Goal: Information Seeking & Learning: Learn about a topic

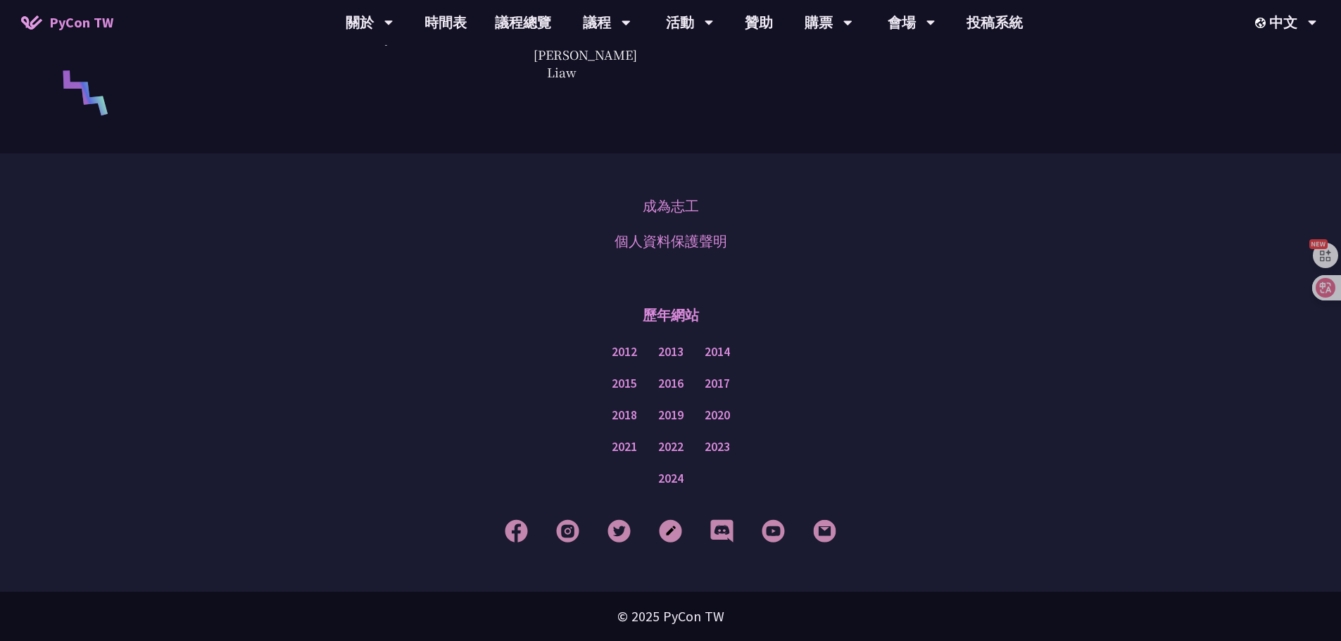
scroll to position [3380, 0]
click at [867, 217] on div "成為志工 個人資料保護聲明" at bounding box center [670, 224] width 1271 height 70
click at [928, 276] on div "成為志工 個人資料保護聲明 歷年網站 2012 2013 2014 2015 2016 2017 2018 2019 2020 2021 2022 2023 …" at bounding box center [670, 372] width 1341 height 439
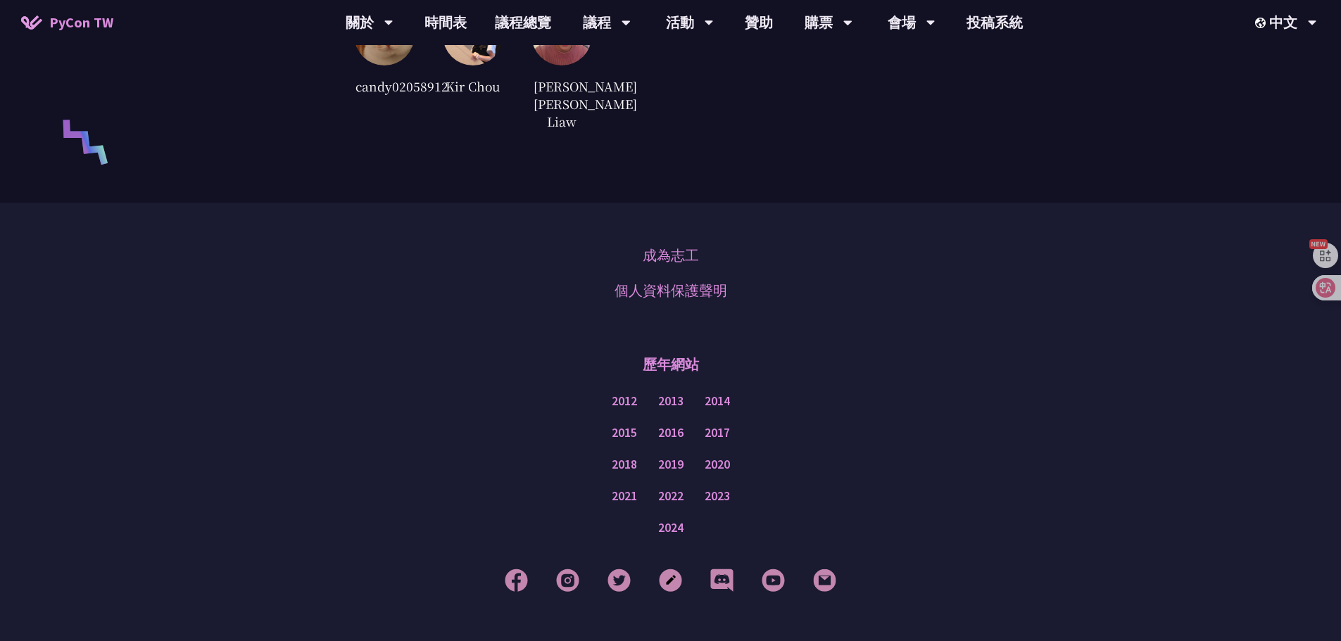
drag, startPoint x: 899, startPoint y: 250, endPoint x: 883, endPoint y: 268, distance: 24.0
click at [897, 253] on div "成為志工 個人資料保護聲明 歷年網站 2012 2013 2014 2015 2016 2017 2018 2019 2020 2021 2022 2023 …" at bounding box center [670, 422] width 1341 height 439
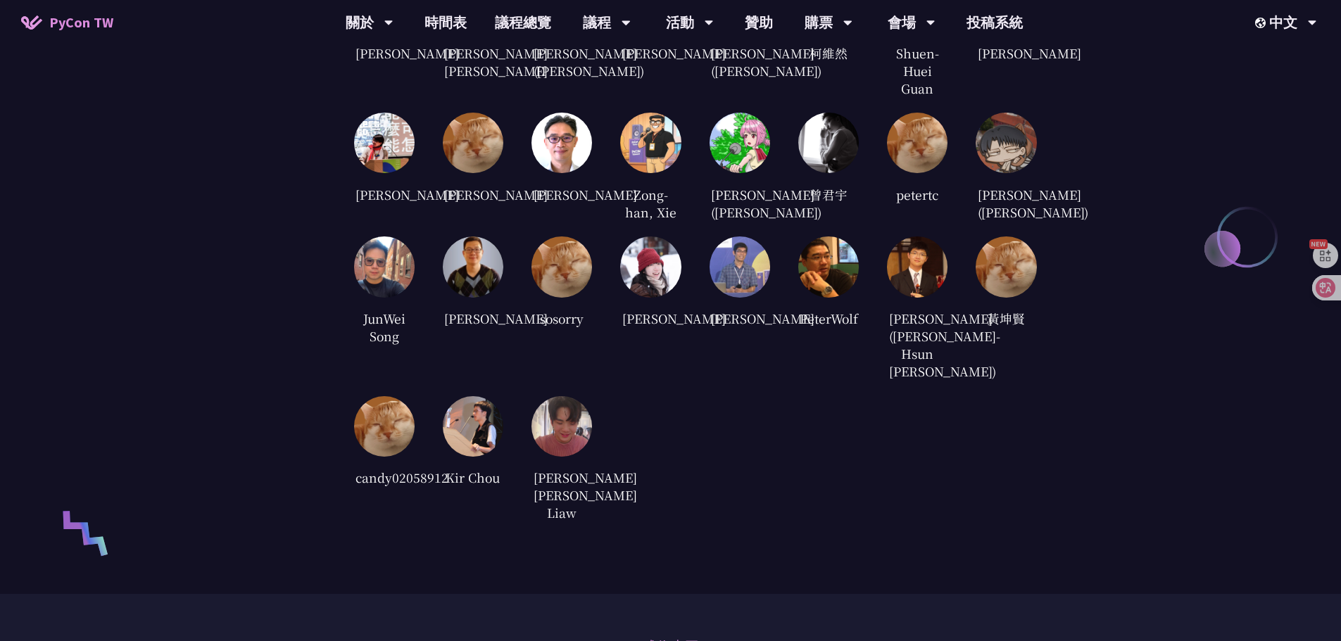
scroll to position [2817, 0]
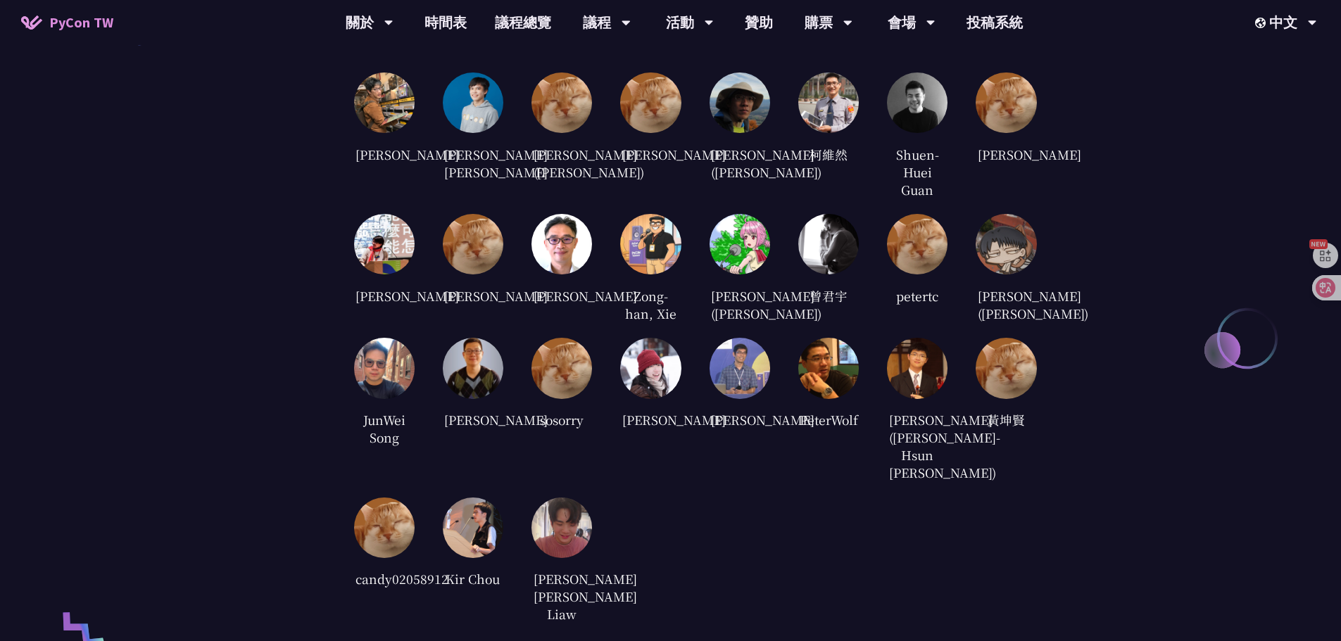
click at [1061, 225] on div "審稿人員 [PERSON_NAME] [PERSON_NAME] [PERSON_NAME] [PERSON_NAME] ([PERSON_NAME]) [P…" at bounding box center [670, 308] width 1341 height 771
click at [1008, 279] on div "[PERSON_NAME] ([PERSON_NAME])" at bounding box center [1006, 269] width 61 height 110
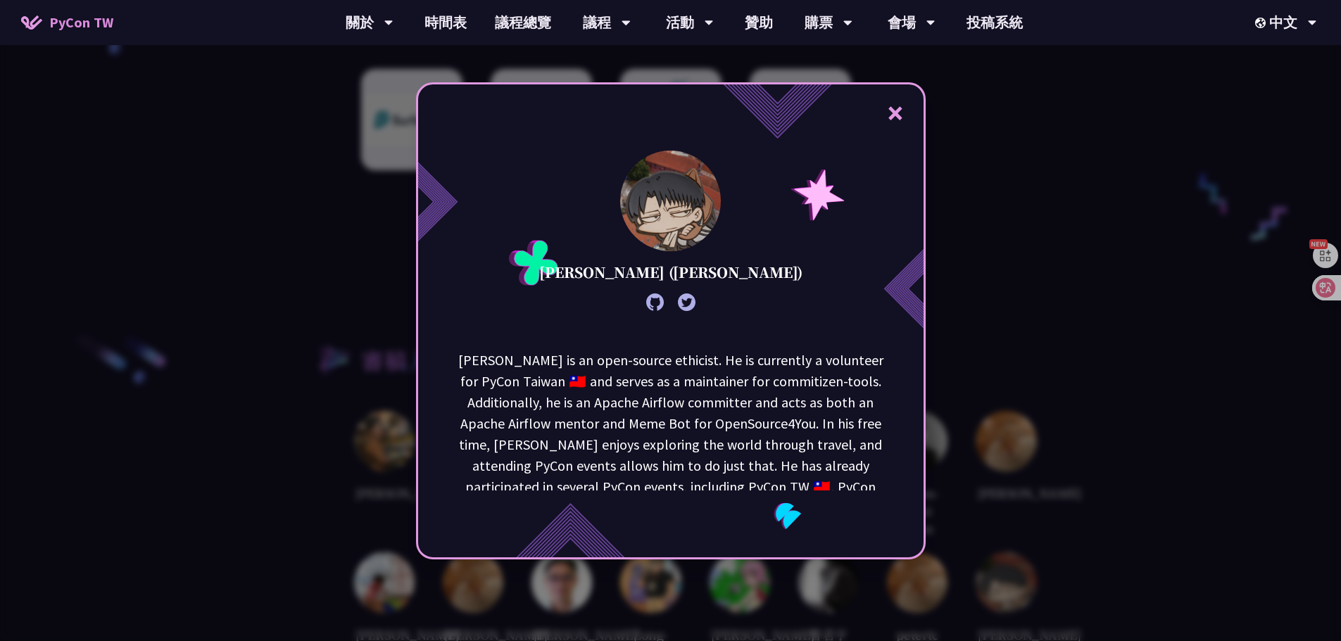
scroll to position [2465, 0]
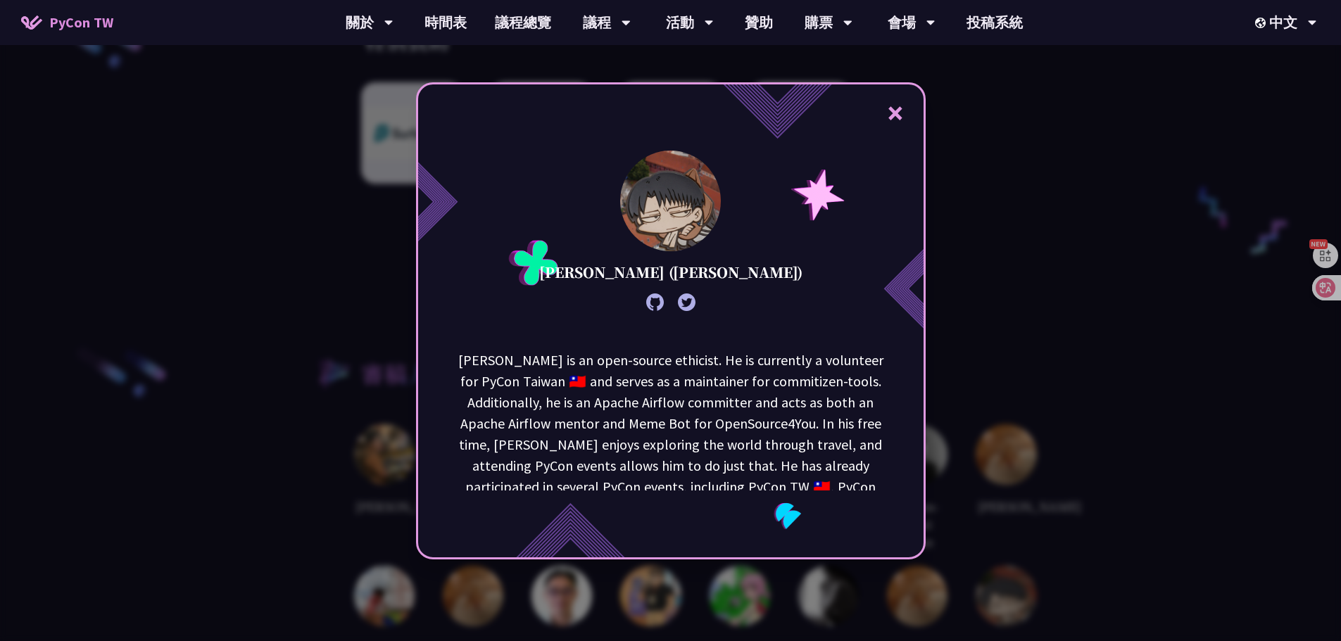
click at [900, 114] on button "×" at bounding box center [895, 113] width 42 height 42
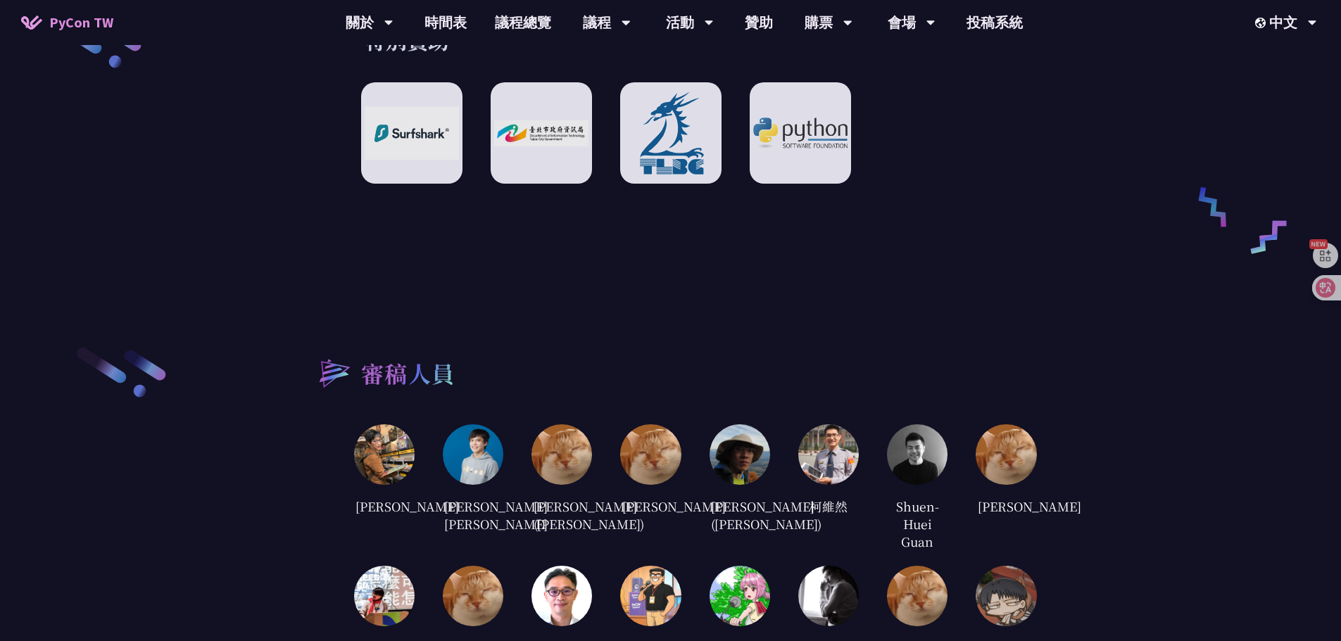
drag, startPoint x: 1021, startPoint y: 220, endPoint x: 1018, endPoint y: 229, distance: 9.8
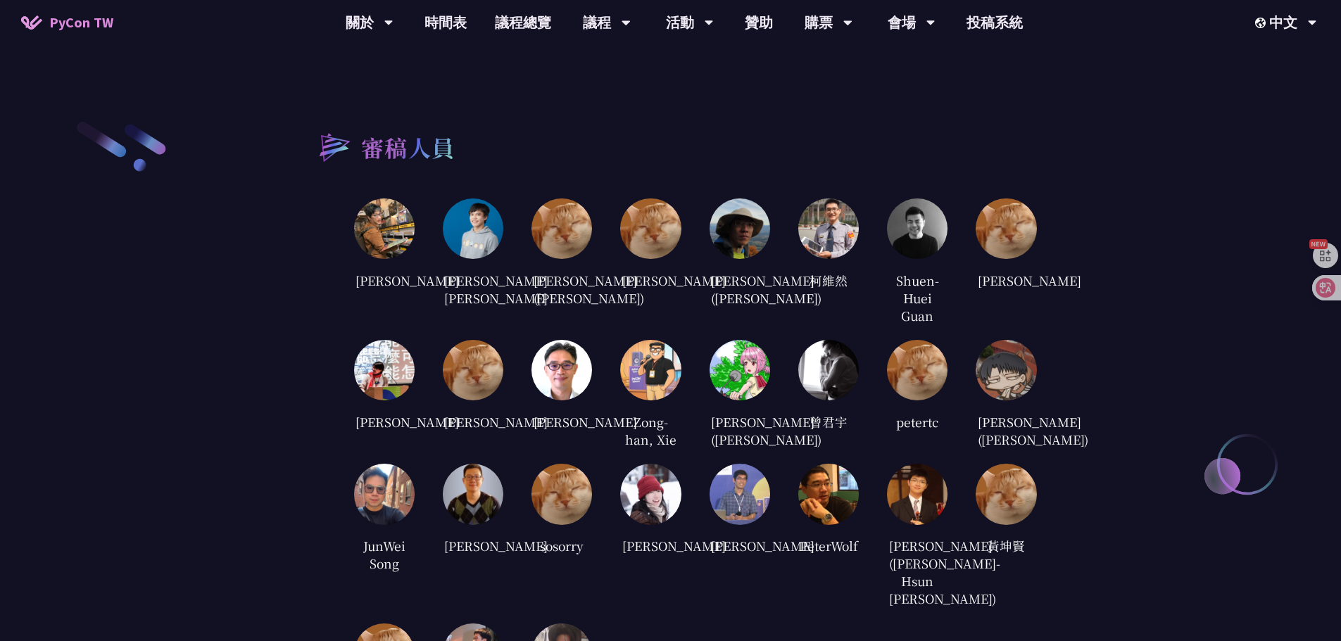
scroll to position [2747, 0]
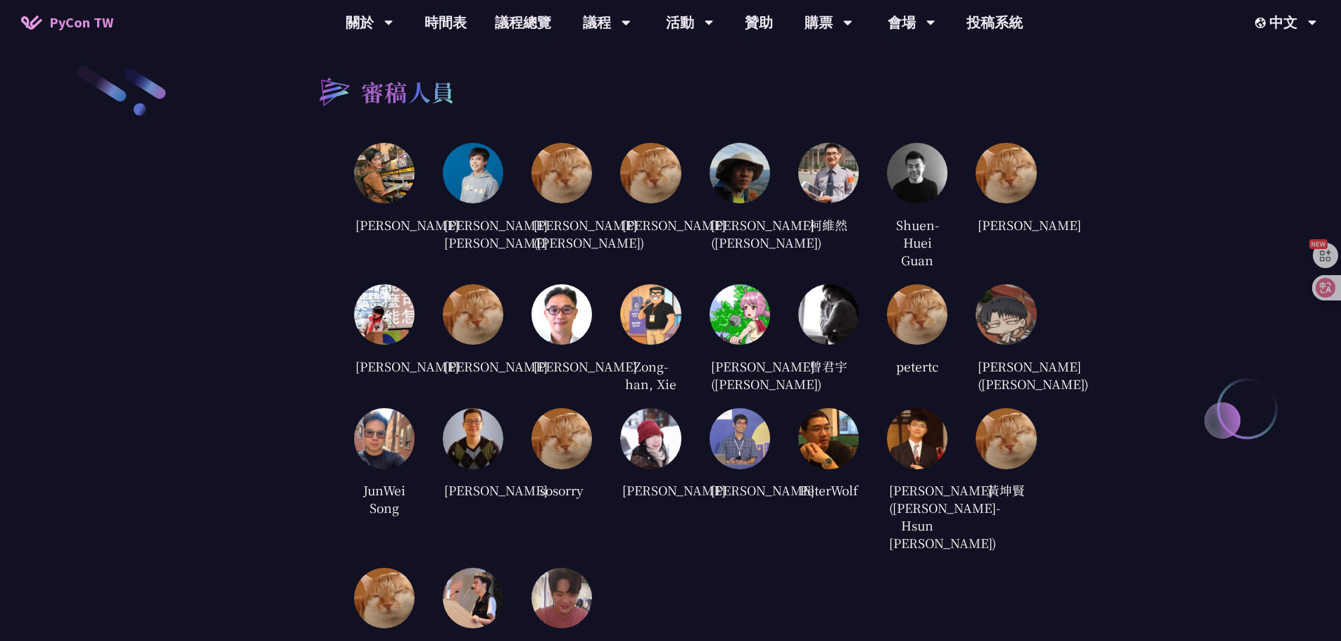
click at [1179, 111] on div "審稿人員 [PERSON_NAME] [PERSON_NAME] [PERSON_NAME] [PERSON_NAME] ([PERSON_NAME]) [P…" at bounding box center [670, 379] width 1341 height 771
click at [1138, 115] on div "審稿人員 [PERSON_NAME] [PERSON_NAME] [PERSON_NAME] [PERSON_NAME] ([PERSON_NAME]) [P…" at bounding box center [670, 379] width 1341 height 771
click at [1075, 137] on div "審稿人員 [PERSON_NAME] [PERSON_NAME] [PERSON_NAME] [PERSON_NAME] ([PERSON_NAME]) [P…" at bounding box center [670, 379] width 1341 height 771
click at [175, 320] on div "審稿人員 [PERSON_NAME] [PERSON_NAME] [PERSON_NAME] [PERSON_NAME] ([PERSON_NAME]) [P…" at bounding box center [670, 379] width 1341 height 771
click at [748, 625] on div "[PERSON_NAME] [PERSON_NAME] [PERSON_NAME] [PERSON_NAME] ([PERSON_NAME]) [PERSON…" at bounding box center [695, 419] width 683 height 553
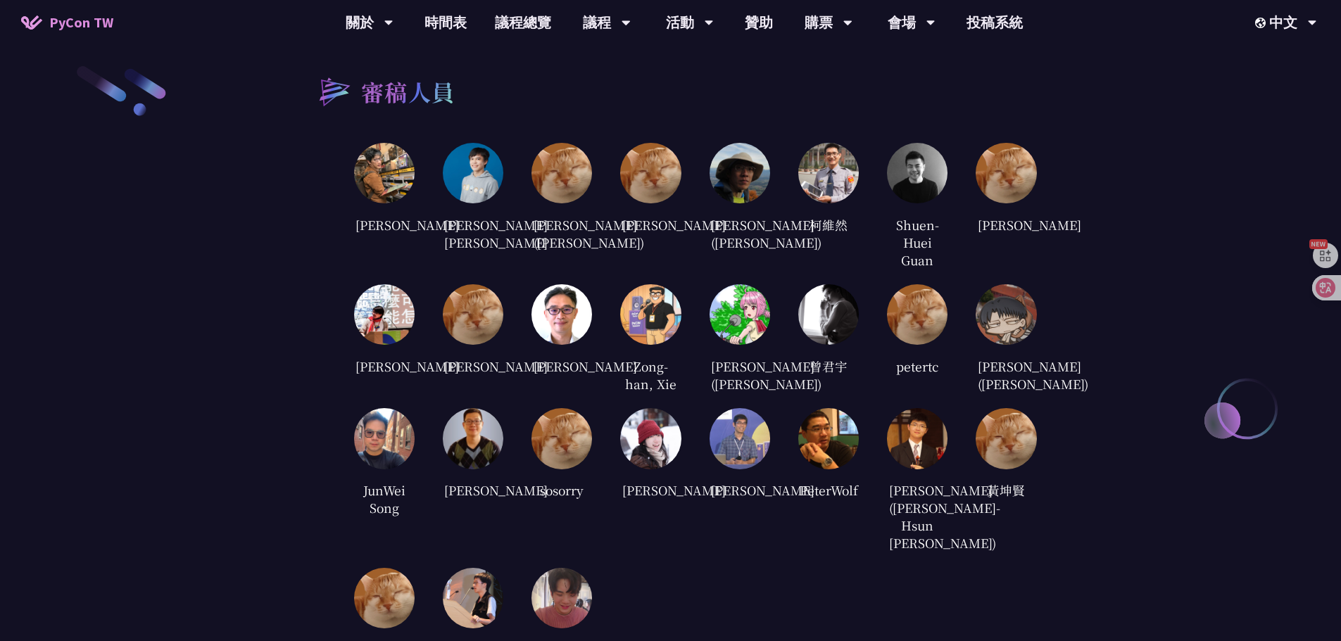
click at [1117, 147] on div "審稿人員 [PERSON_NAME] [PERSON_NAME] [PERSON_NAME] [PERSON_NAME] ([PERSON_NAME]) [P…" at bounding box center [670, 379] width 1341 height 771
click at [1175, 169] on div "審稿人員 [PERSON_NAME] [PERSON_NAME] [PERSON_NAME] [PERSON_NAME] ([PERSON_NAME]) [P…" at bounding box center [670, 379] width 1341 height 771
click at [255, 347] on div "審稿人員 [PERSON_NAME] [PERSON_NAME] [PERSON_NAME] [PERSON_NAME] ([PERSON_NAME]) [P…" at bounding box center [670, 379] width 1341 height 771
drag, startPoint x: 301, startPoint y: 231, endPoint x: 319, endPoint y: 239, distance: 20.2
click at [305, 232] on div "審稿人員 [PERSON_NAME] [PERSON_NAME] [PERSON_NAME] [PERSON_NAME] ([PERSON_NAME]) [P…" at bounding box center [670, 379] width 1341 height 771
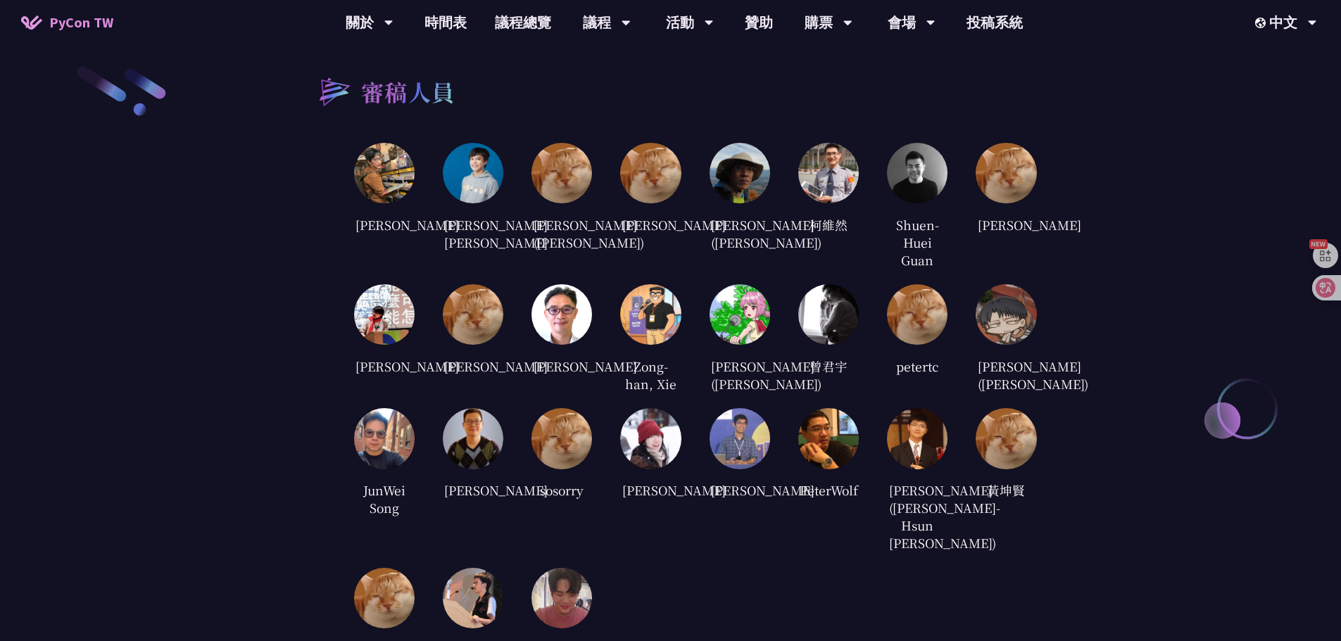
drag, startPoint x: 1076, startPoint y: 96, endPoint x: 1088, endPoint y: 133, distance: 39.4
click at [1076, 98] on div "審稿人員 [PERSON_NAME] [PERSON_NAME] [PERSON_NAME] [PERSON_NAME] ([PERSON_NAME]) [P…" at bounding box center [670, 379] width 1341 height 771
drag, startPoint x: 1095, startPoint y: 84, endPoint x: 1133, endPoint y: 16, distance: 77.8
click at [1096, 84] on div "審稿人員 [PERSON_NAME] [PERSON_NAME] [PERSON_NAME] [PERSON_NAME] ([PERSON_NAME]) [P…" at bounding box center [670, 379] width 1341 height 771
click at [1169, 87] on div "審稿人員 [PERSON_NAME] [PERSON_NAME] [PERSON_NAME] [PERSON_NAME] ([PERSON_NAME]) [P…" at bounding box center [670, 379] width 1341 height 771
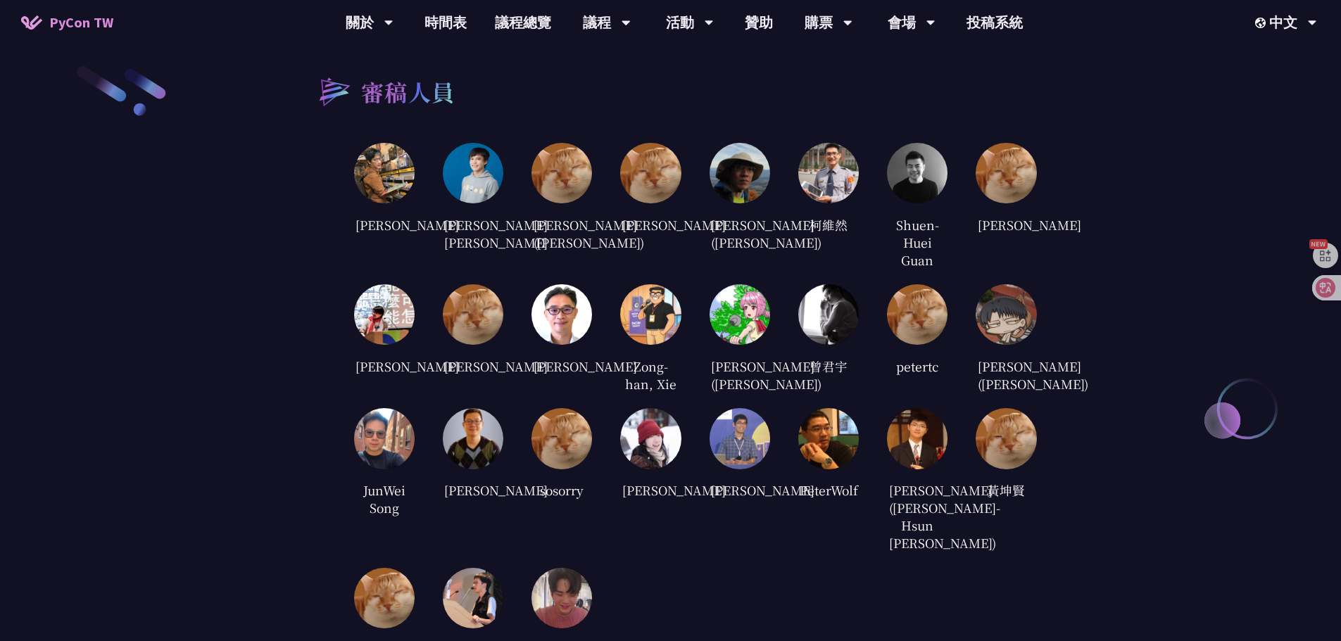
drag, startPoint x: 1138, startPoint y: 81, endPoint x: 1146, endPoint y: 22, distance: 59.7
click at [1138, 76] on div "審稿人員 [PERSON_NAME] [PERSON_NAME] [PERSON_NAME] [PERSON_NAME] ([PERSON_NAME]) [P…" at bounding box center [670, 379] width 1341 height 771
